Goal: Check status: Check status

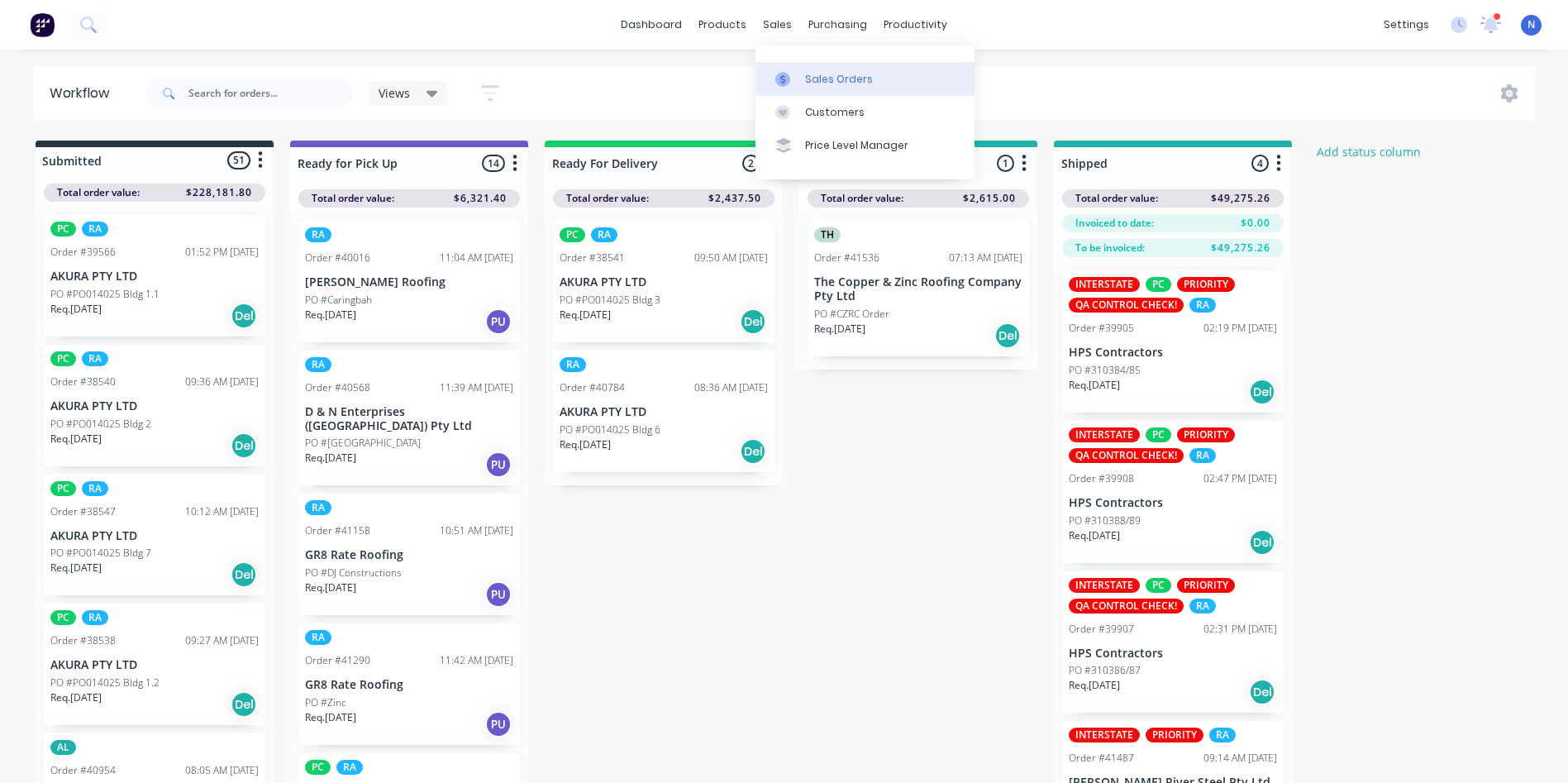
click at [772, 23] on div "sales" at bounding box center [777, 25] width 46 height 25
click at [839, 79] on div "Sales Orders" at bounding box center [838, 79] width 67 height 15
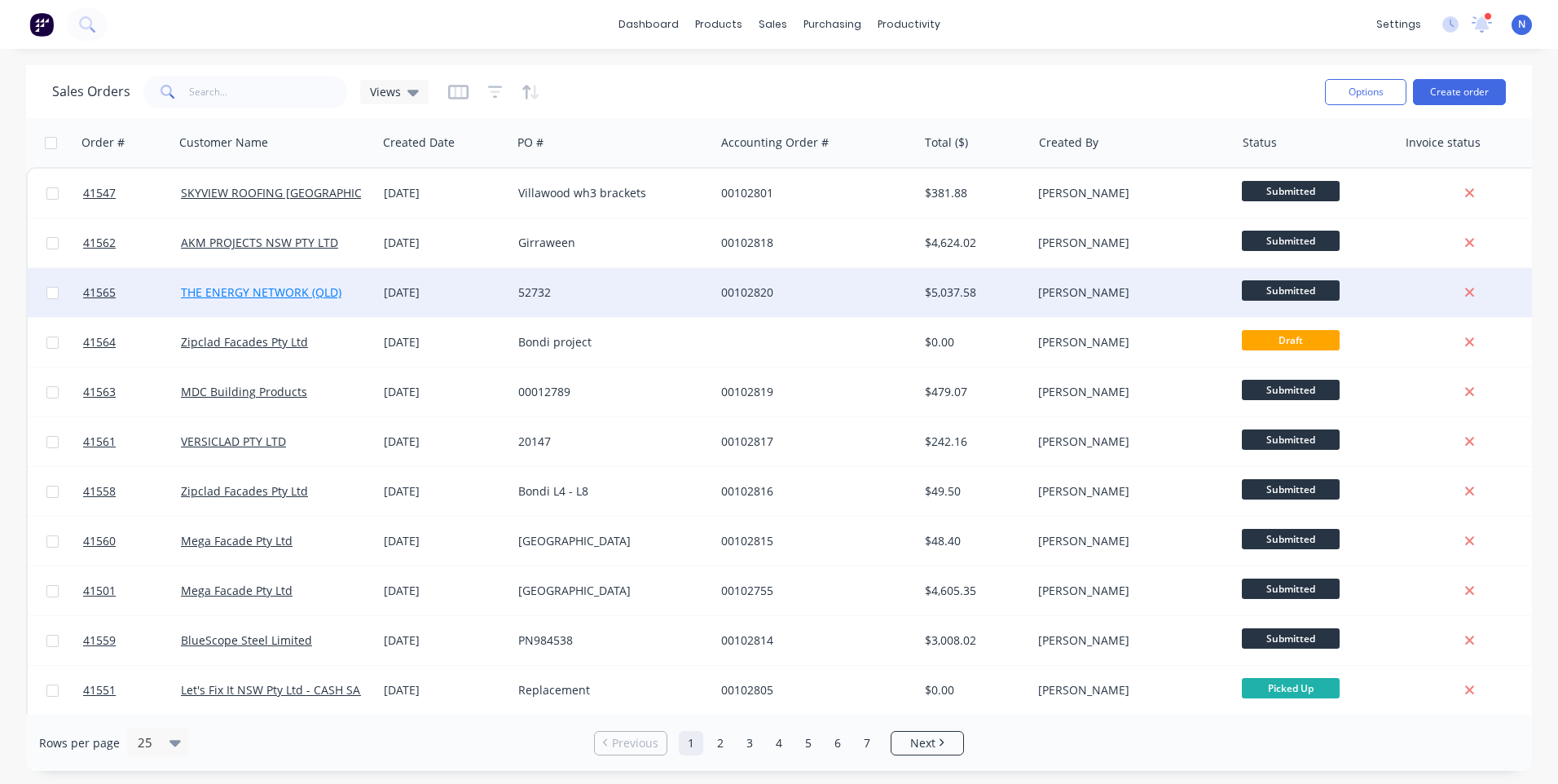
click at [300, 286] on link "THE ENERGY NETWORK (QLD)" at bounding box center [261, 291] width 160 height 15
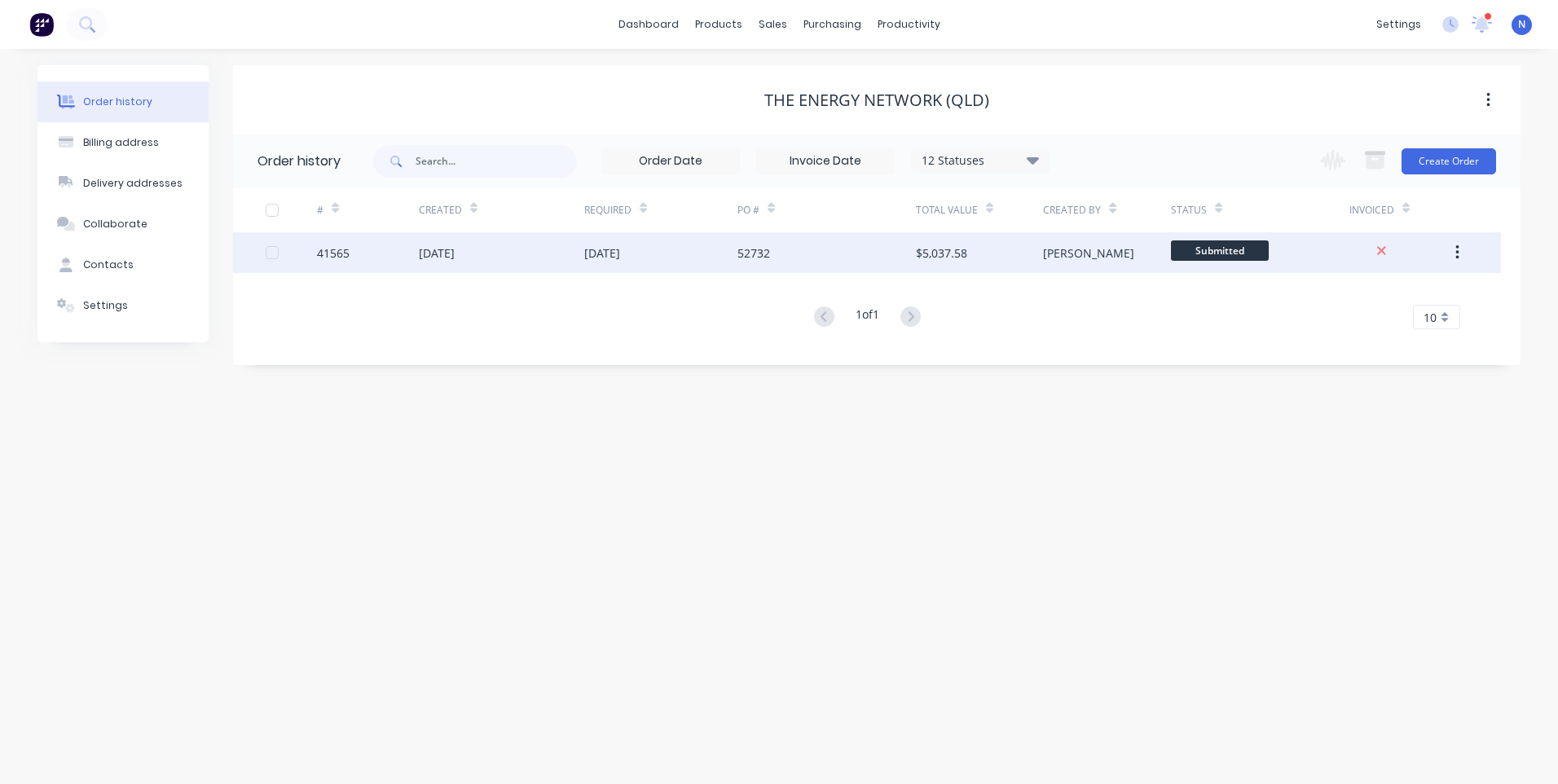
click at [434, 258] on div "[DATE]" at bounding box center [437, 253] width 36 height 17
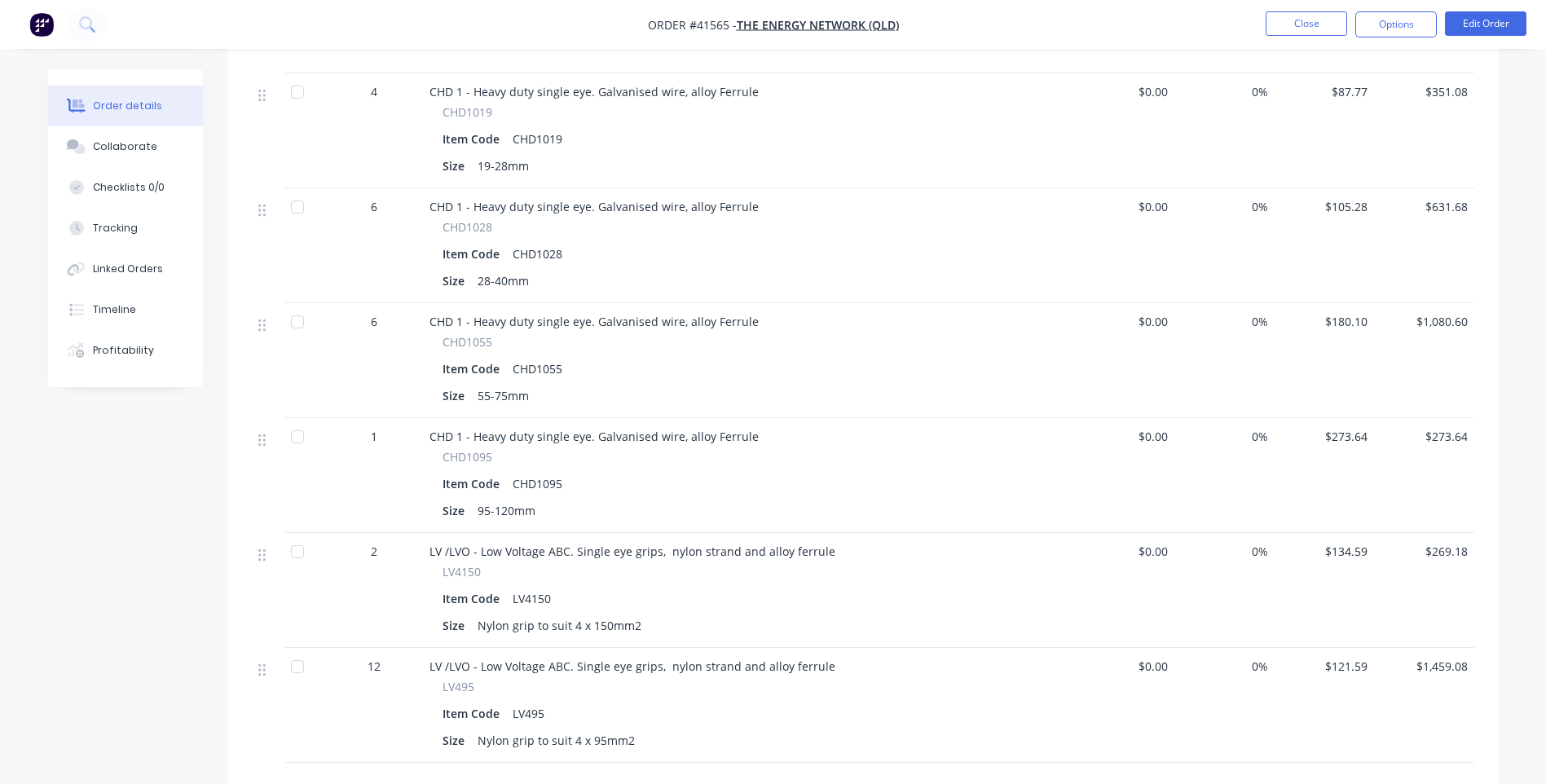
scroll to position [815, 0]
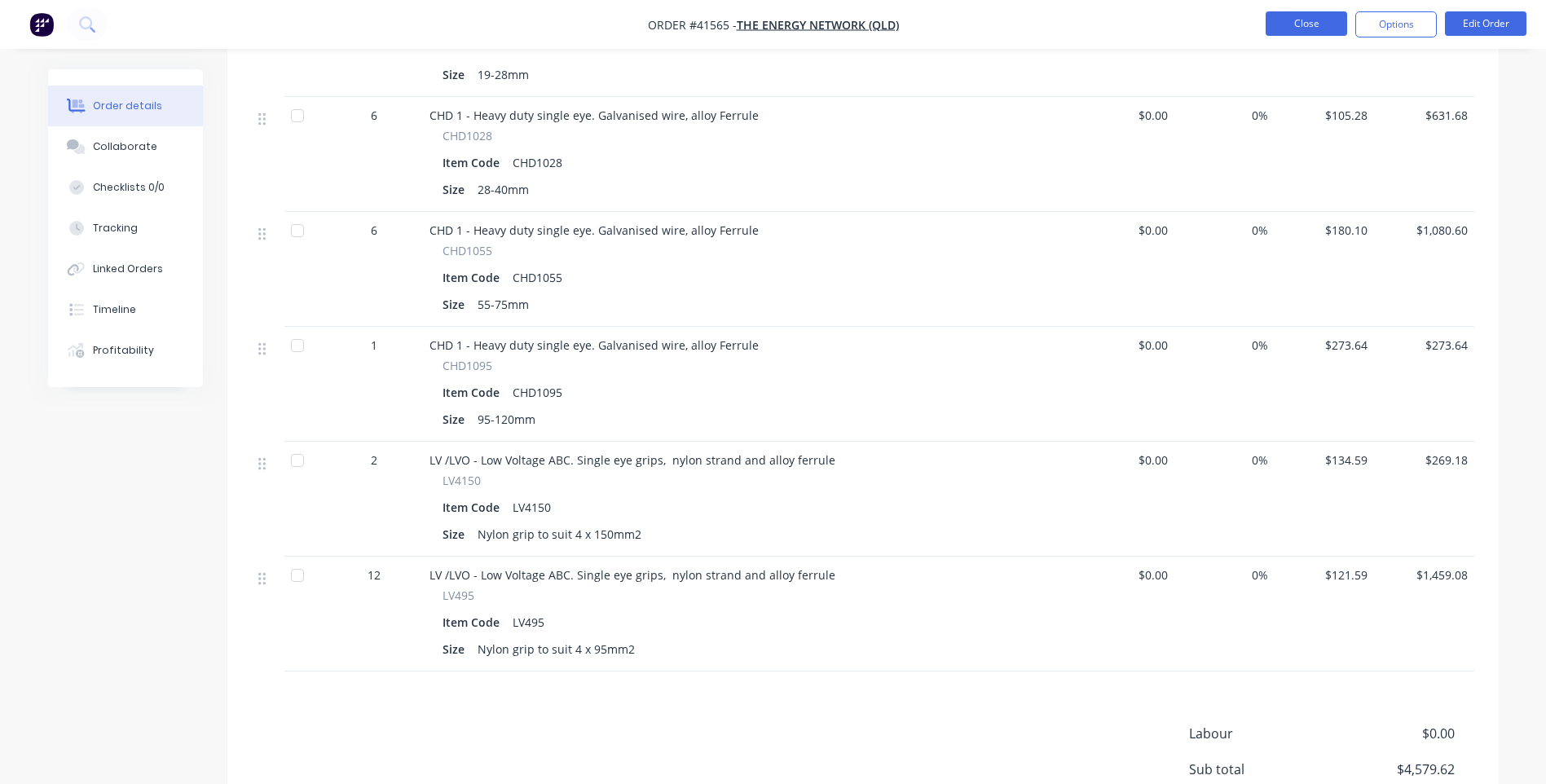
click at [1312, 22] on button "Close" at bounding box center [1306, 23] width 82 height 24
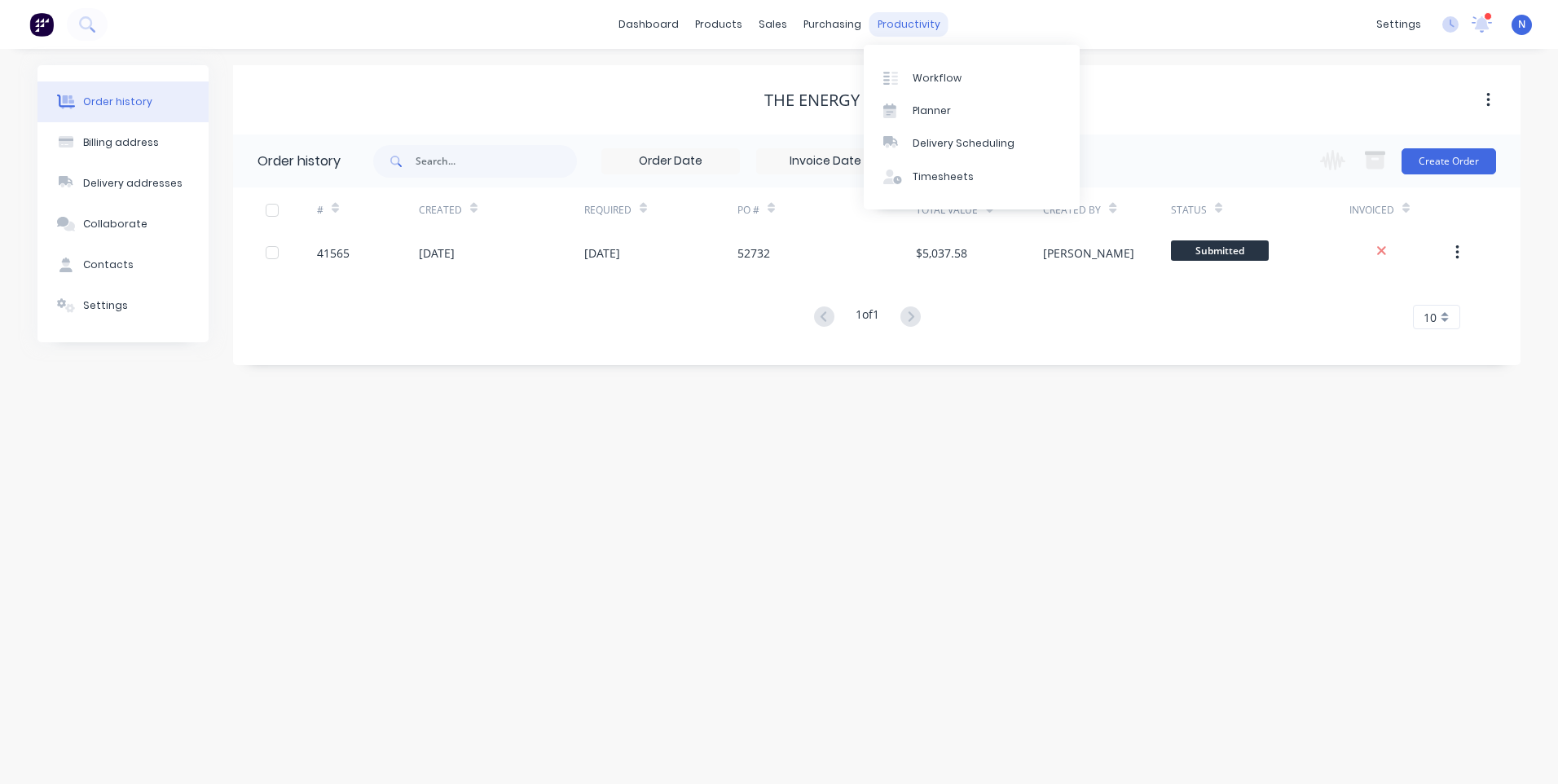
click at [909, 26] on div "productivity" at bounding box center [909, 24] width 79 height 24
click at [926, 81] on div "Workflow" at bounding box center [937, 78] width 49 height 14
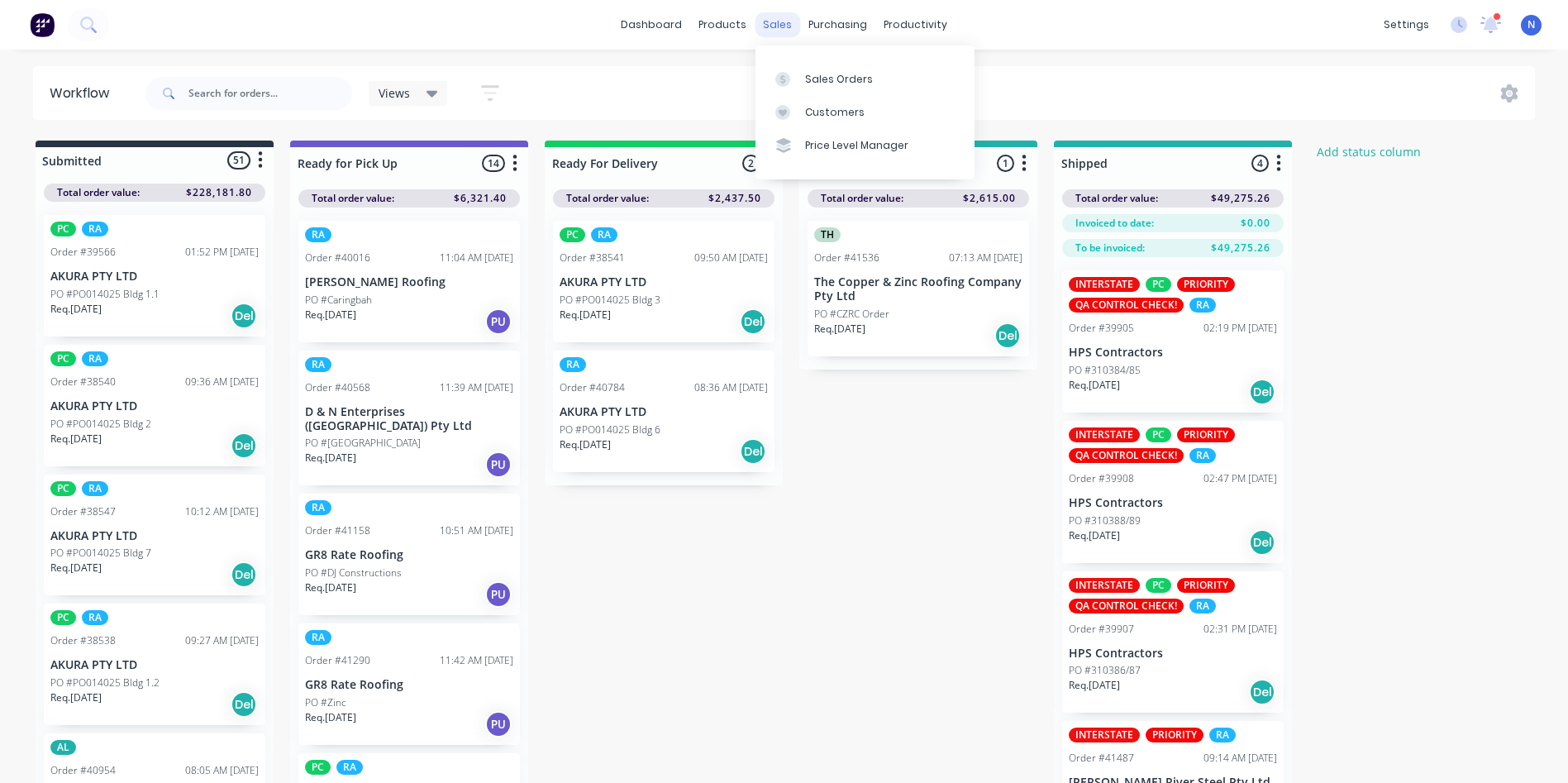
click at [770, 26] on div "sales" at bounding box center [777, 25] width 46 height 25
click at [813, 82] on div "Sales Orders" at bounding box center [838, 79] width 67 height 15
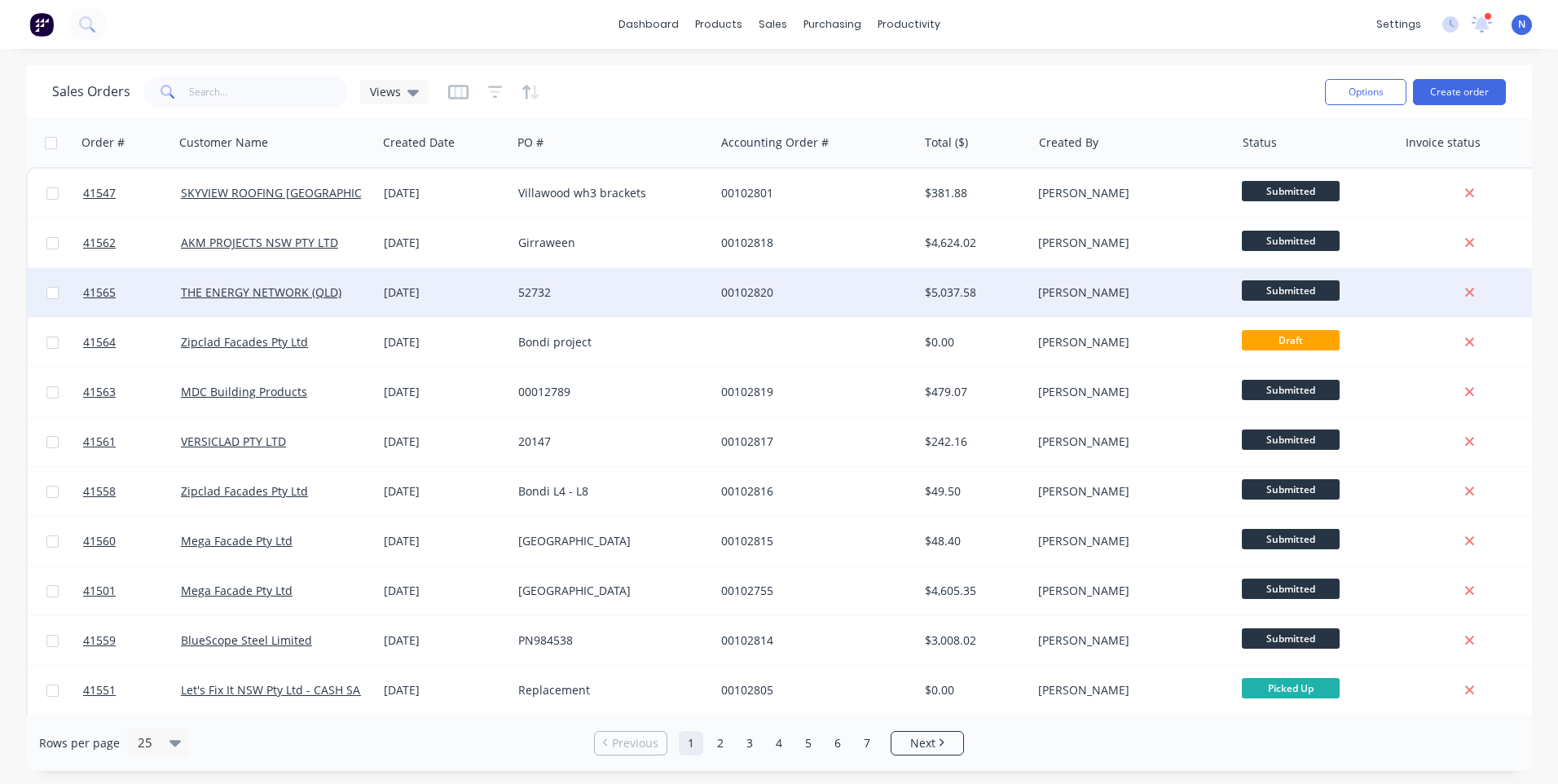
click at [685, 295] on div "52732" at bounding box center [608, 292] width 181 height 16
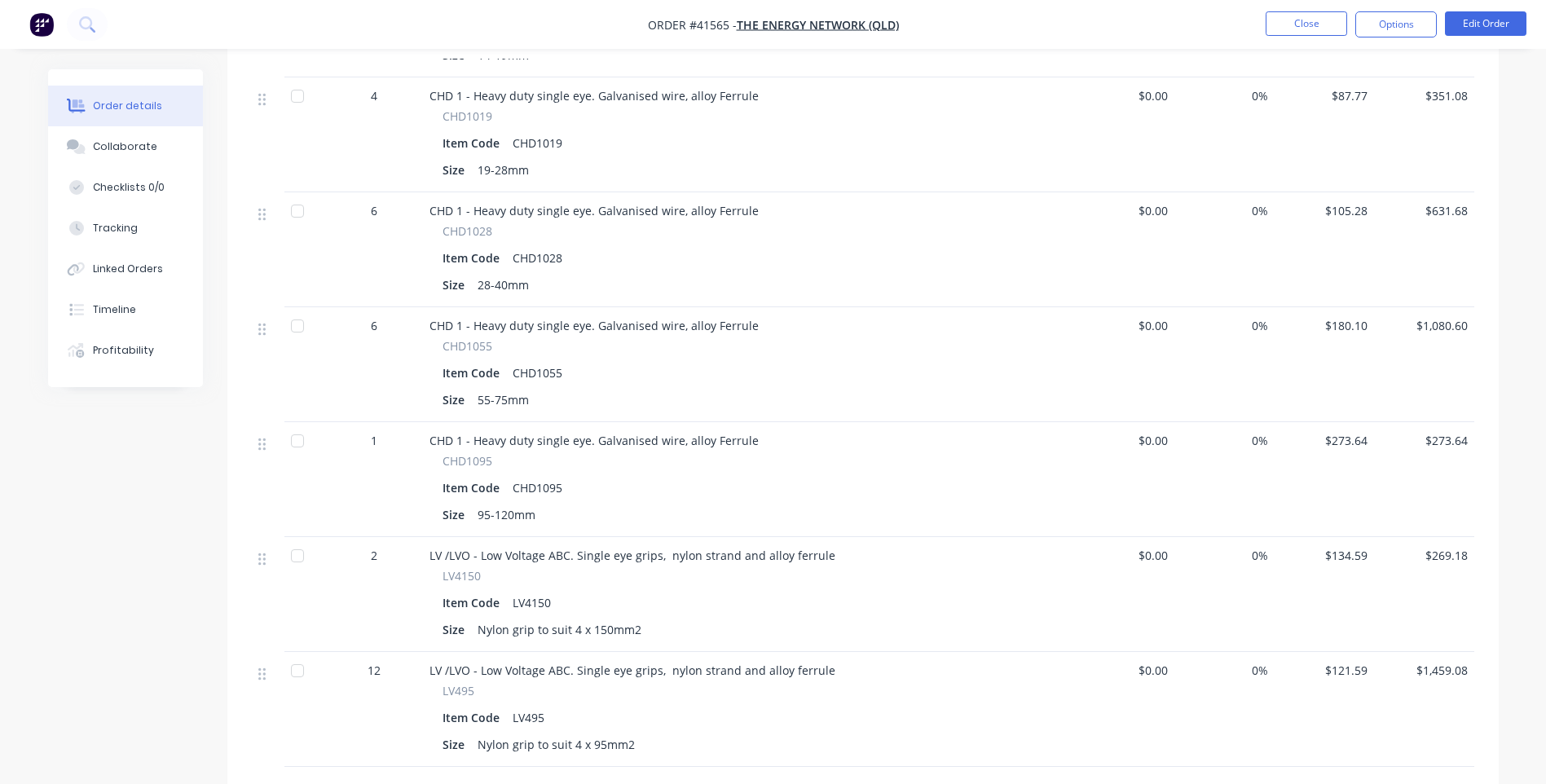
scroll to position [652, 0]
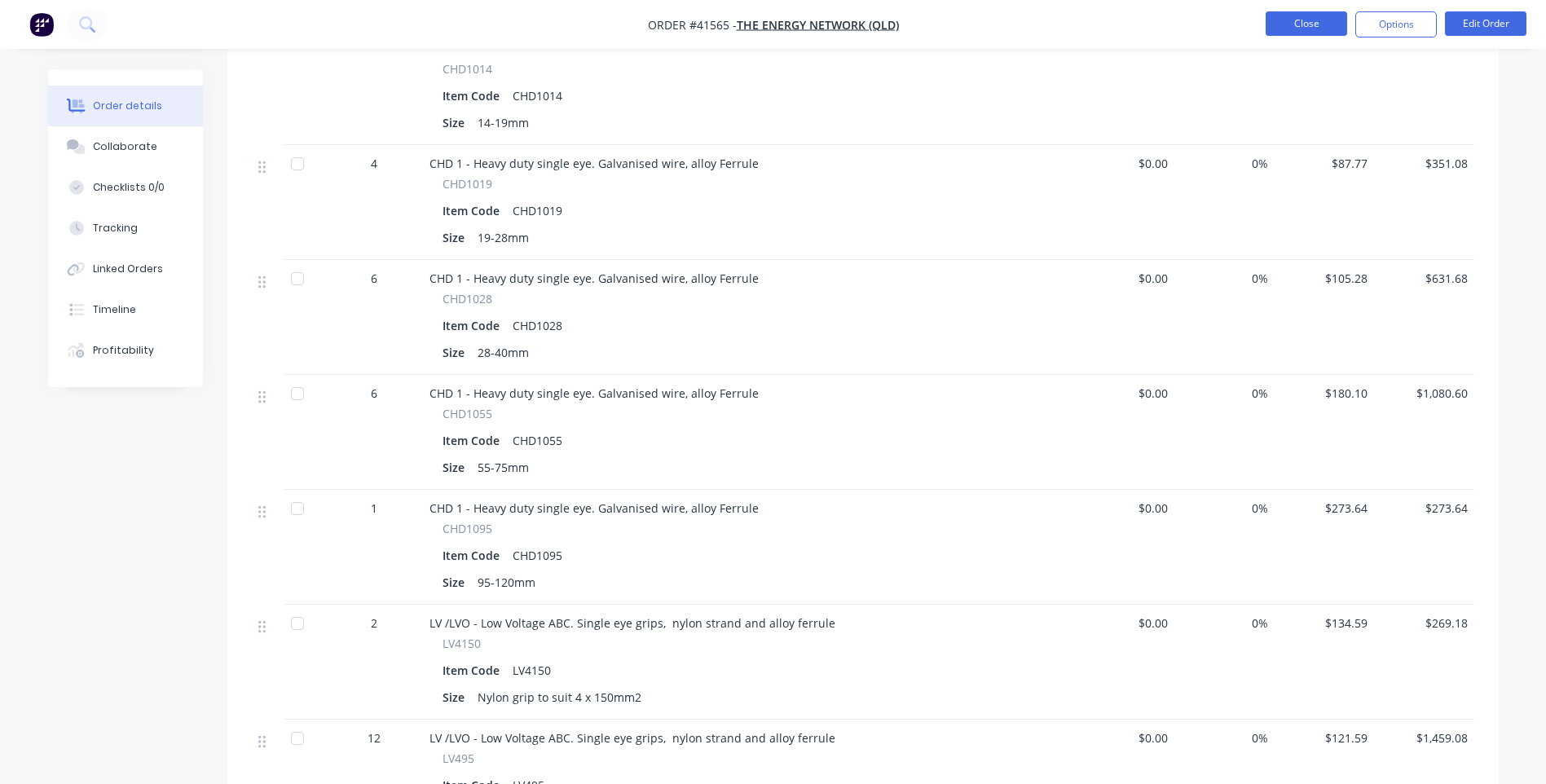
click at [1320, 28] on button "Close" at bounding box center [1306, 23] width 82 height 24
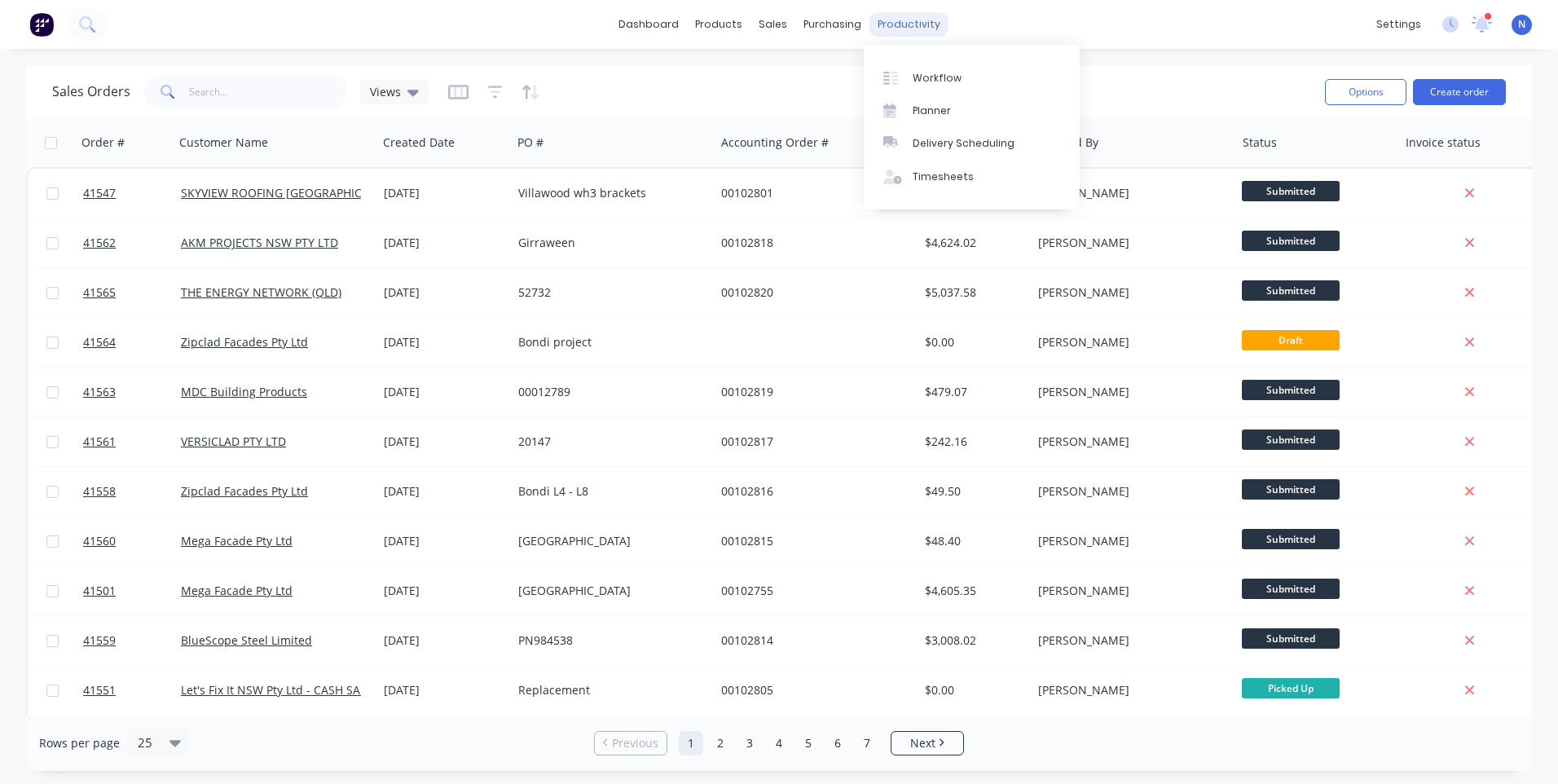
click at [912, 25] on div "productivity" at bounding box center [909, 24] width 79 height 24
click at [932, 83] on div "Workflow" at bounding box center [937, 78] width 49 height 14
